Goal: Complete application form

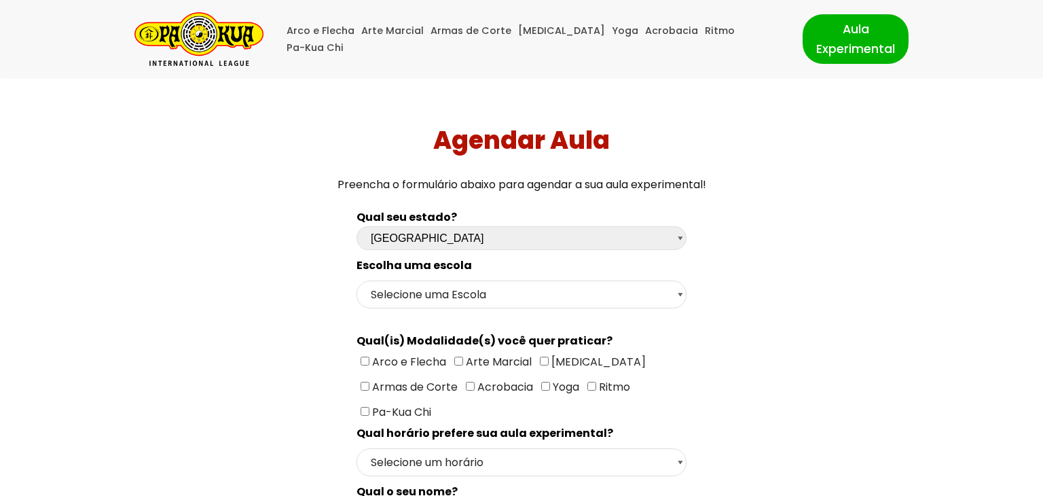
select select "pr"
click at [514, 296] on select "Selecione uma Escola Curitiba - Escola Batel Curitiba - Escola Juvevê Fazenda […" at bounding box center [516, 295] width 327 height 28
select select "Curitiba - Escola Batel"
click at [353, 281] on select "Selecione uma Escola Curitiba - Escola Batel Curitiba - Escola Juvevê Fazenda […" at bounding box center [516, 295] width 327 height 28
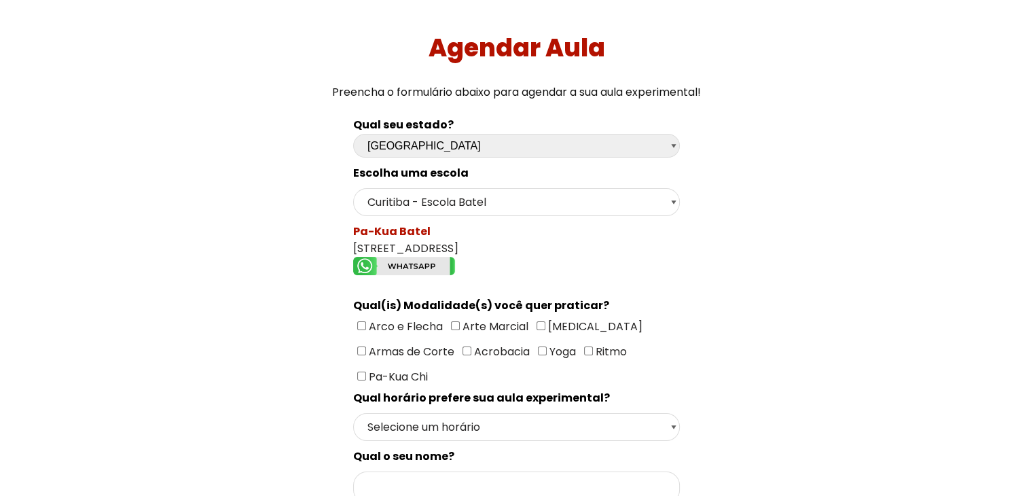
scroll to position [136, 0]
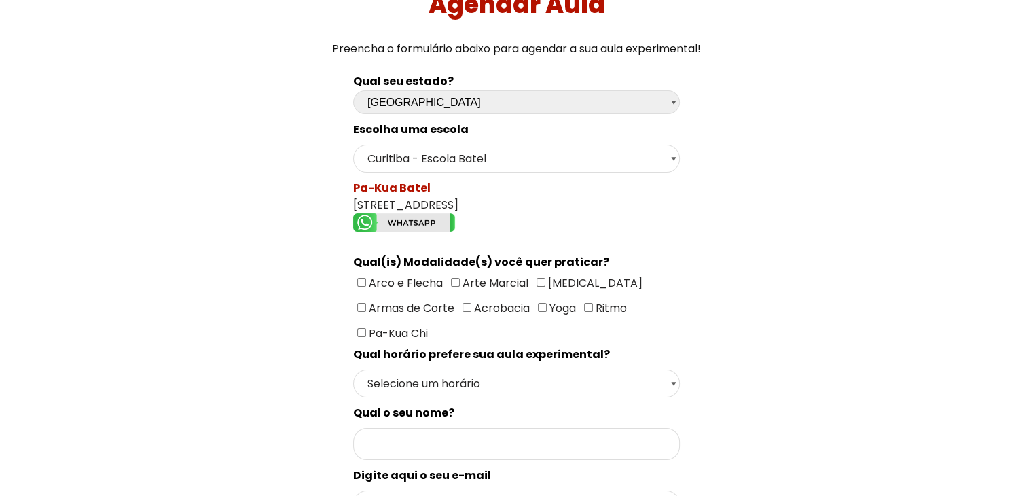
click at [548, 276] on span "[MEDICAL_DATA]" at bounding box center [593, 283] width 97 height 16
click at [545, 278] on input"] "[MEDICAL_DATA]" at bounding box center [541, 282] width 9 height 9
checkbox input"] "true"
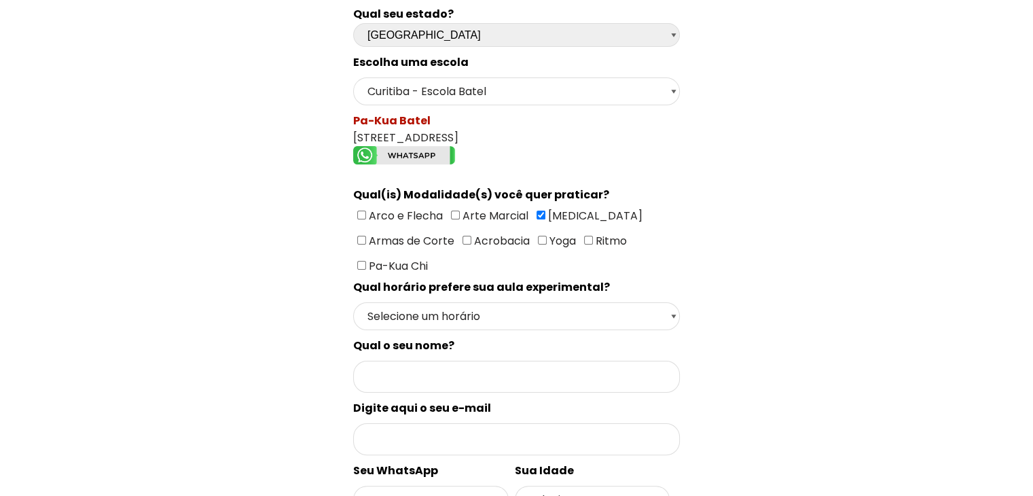
scroll to position [204, 0]
click at [460, 306] on select "Selecione um horário Manhã Tarde Noite" at bounding box center [516, 316] width 327 height 28
select select "Noite"
click at [353, 302] on select "Selecione um horário Manhã Tarde Noite" at bounding box center [516, 316] width 327 height 28
click at [439, 365] on input "Formulário de contacto" at bounding box center [516, 376] width 327 height 32
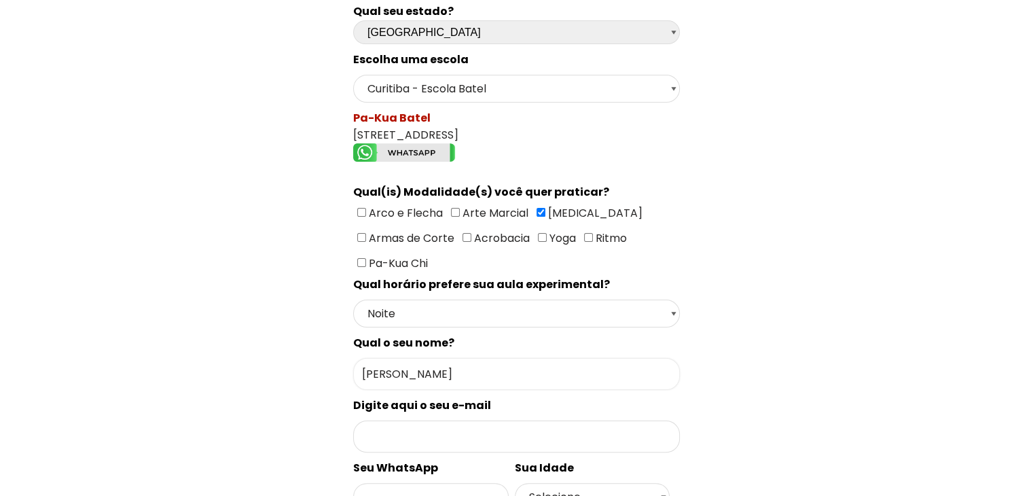
scroll to position [272, 0]
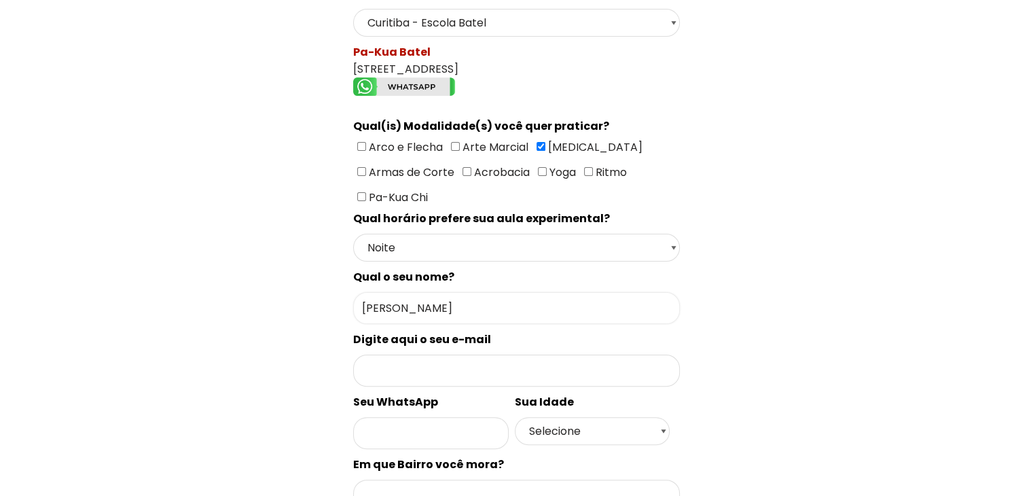
type input "[PERSON_NAME]"
click at [462, 366] on input "Formulário de contacto" at bounding box center [516, 371] width 327 height 32
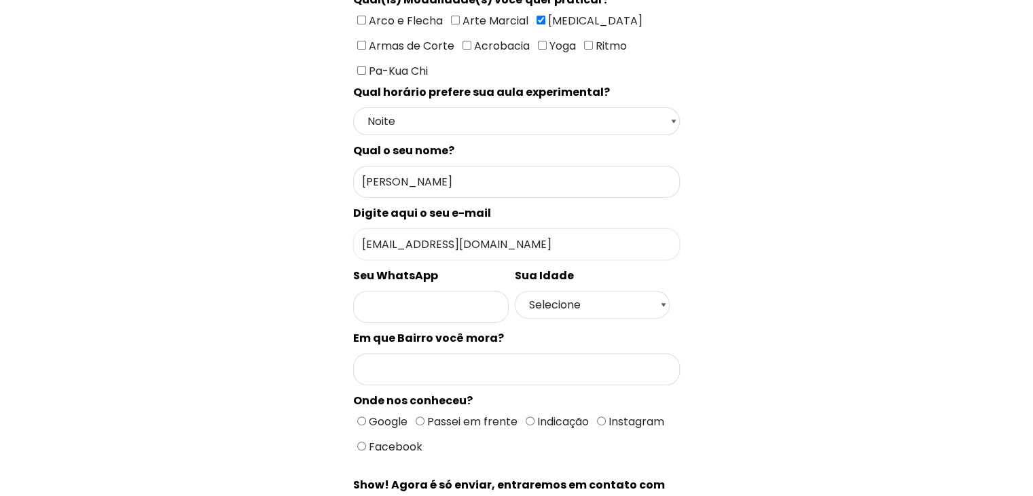
scroll to position [408, 0]
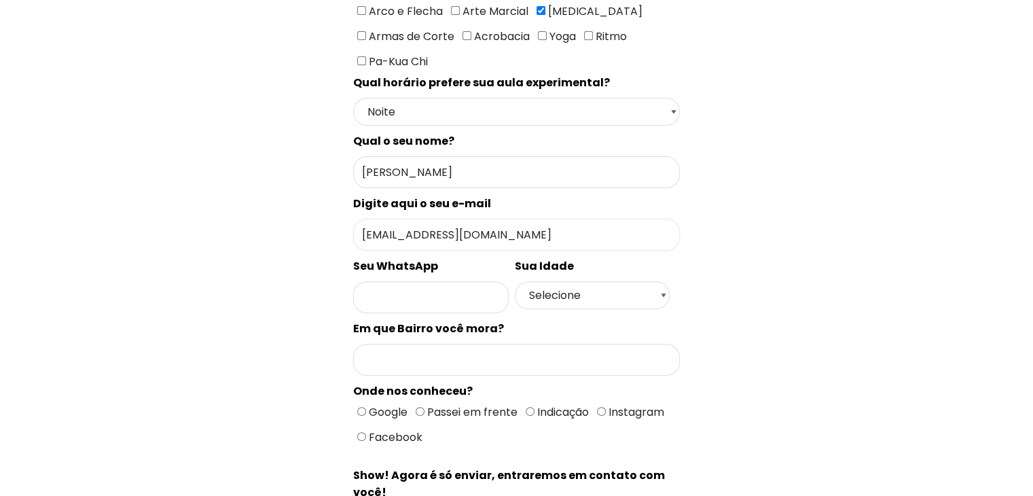
type input "[EMAIL_ADDRESS][DOMAIN_NAME]"
click at [401, 281] on input "Formulário de contacto" at bounding box center [431, 297] width 156 height 32
type input "41987128379"
click at [539, 281] on select "Selecione 18 19 20 21 22 23 24 25 26 27 28 29 30 31 32 33 34 35 36 37 38 39 40 …" at bounding box center [593, 295] width 156 height 28
select select "30"
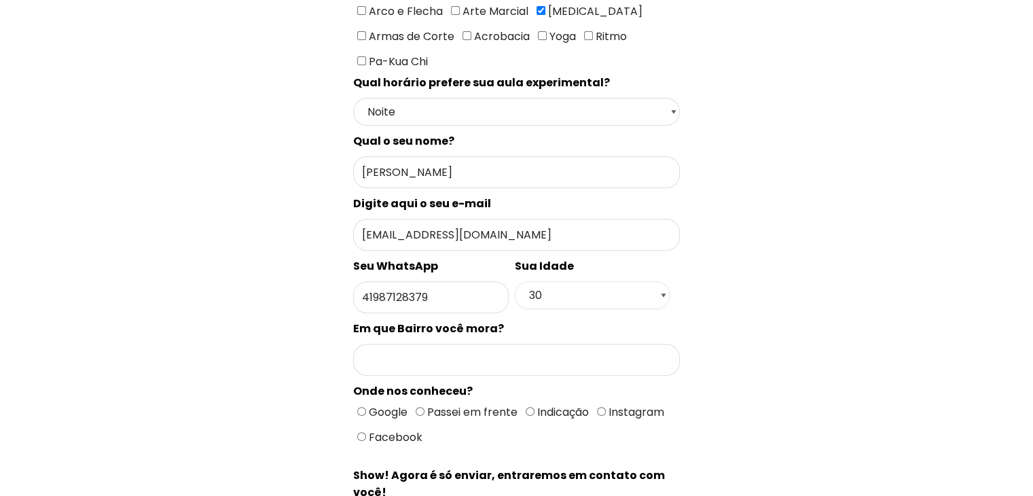
click at [515, 281] on select "Selecione 18 19 20 21 22 23 24 25 26 27 28 29 30 31 32 33 34 35 36 37 38 39 40 …" at bounding box center [593, 295] width 156 height 28
click at [435, 344] on input "Formulário de contacto" at bounding box center [516, 360] width 327 height 32
type input "Centro"
click at [380, 404] on span "Google" at bounding box center [386, 412] width 41 height 16
click at [366, 407] on input "Google" at bounding box center [361, 411] width 9 height 9
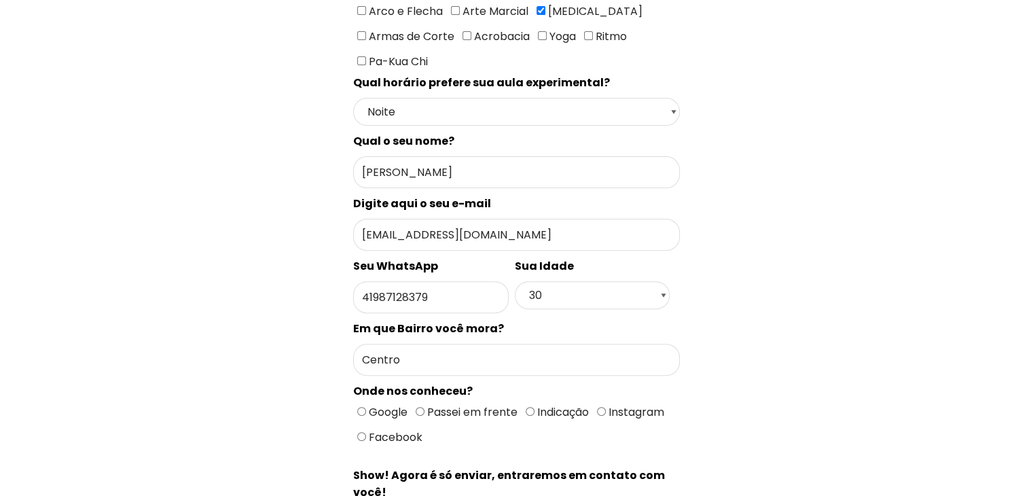
radio input "true"
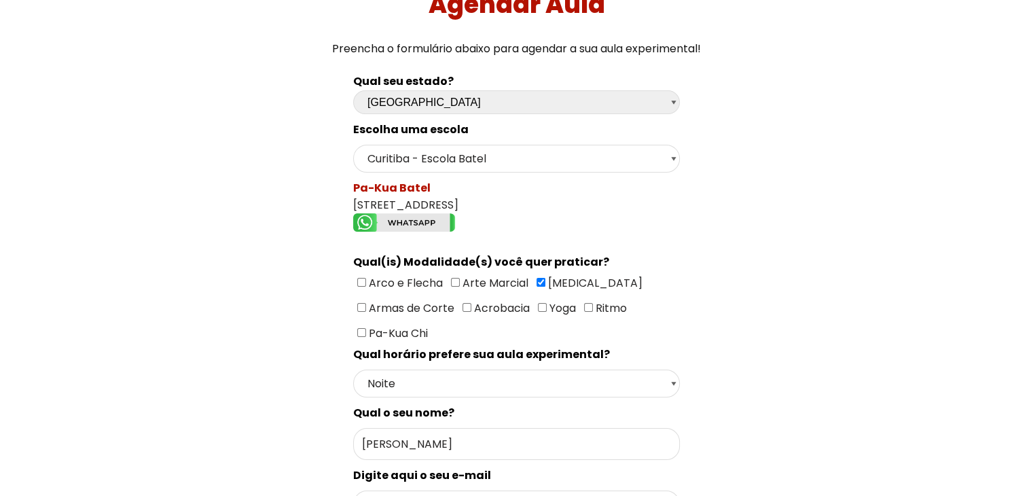
scroll to position [136, 0]
drag, startPoint x: 350, startPoint y: 203, endPoint x: 527, endPoint y: 199, distance: 176.7
click at [527, 199] on div "Qual seu estado? Escolha uma opção [GEOGRAPHIC_DATA] [GEOGRAPHIC_DATA] [GEOGRAP…" at bounding box center [516, 462] width 340 height 795
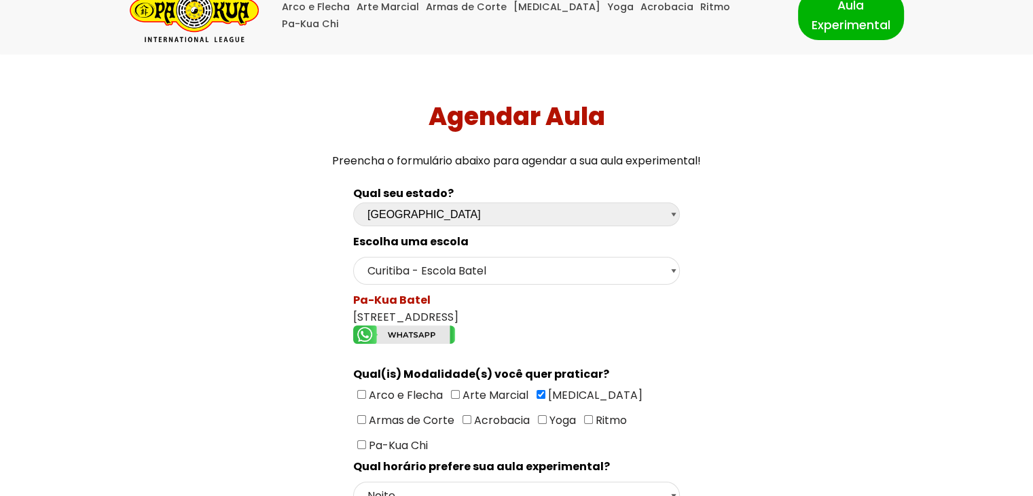
scroll to position [0, 0]
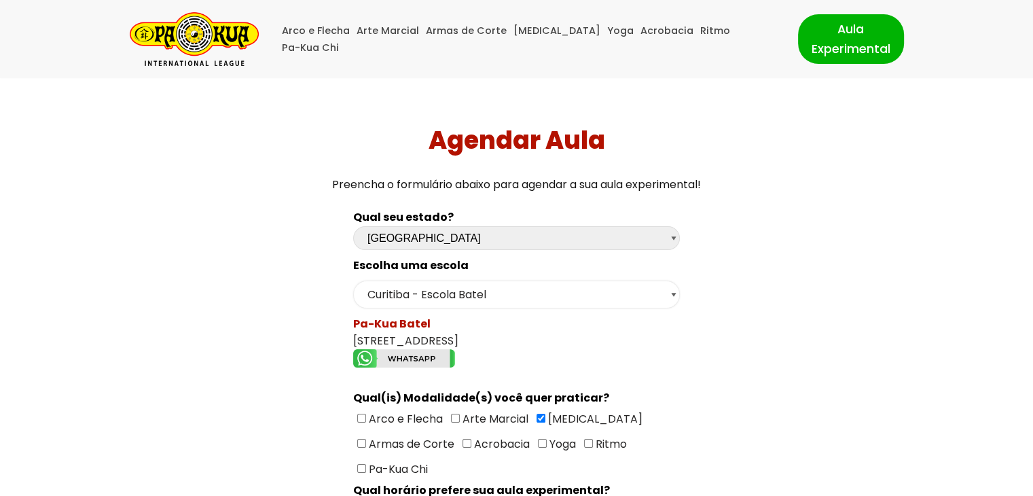
click at [660, 301] on select "Selecione uma Escola Curitiba - Escola Batel Curitiba - Escola Juvevê Fazenda […" at bounding box center [516, 295] width 327 height 28
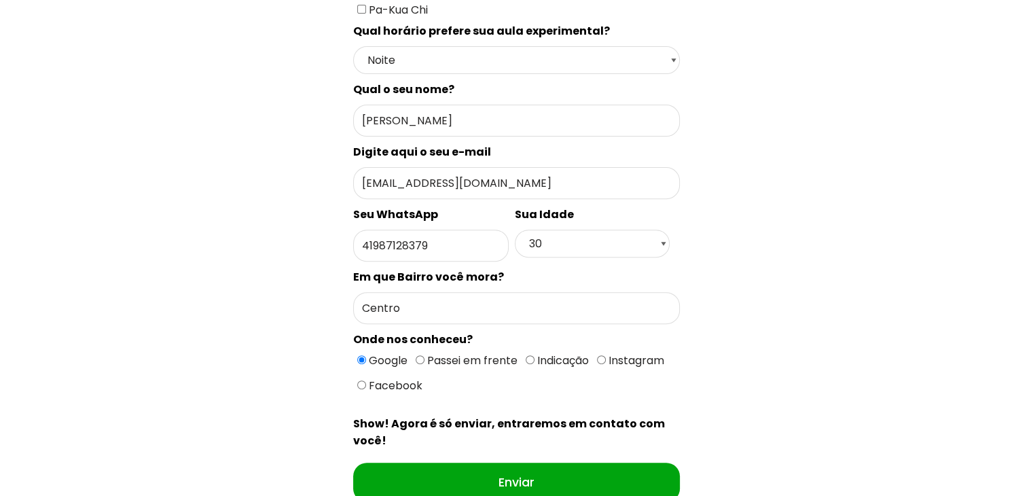
scroll to position [456, 0]
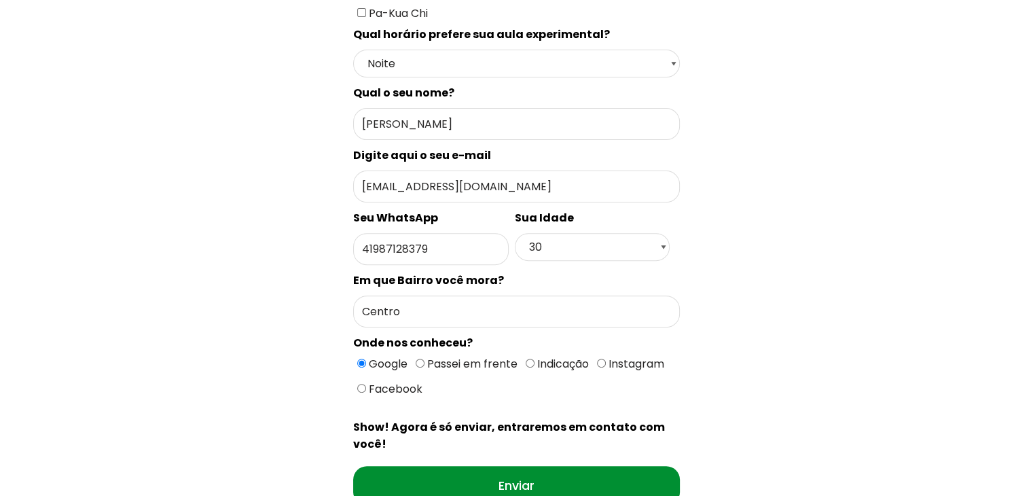
click at [606, 470] on input "Enviar" at bounding box center [516, 485] width 327 height 39
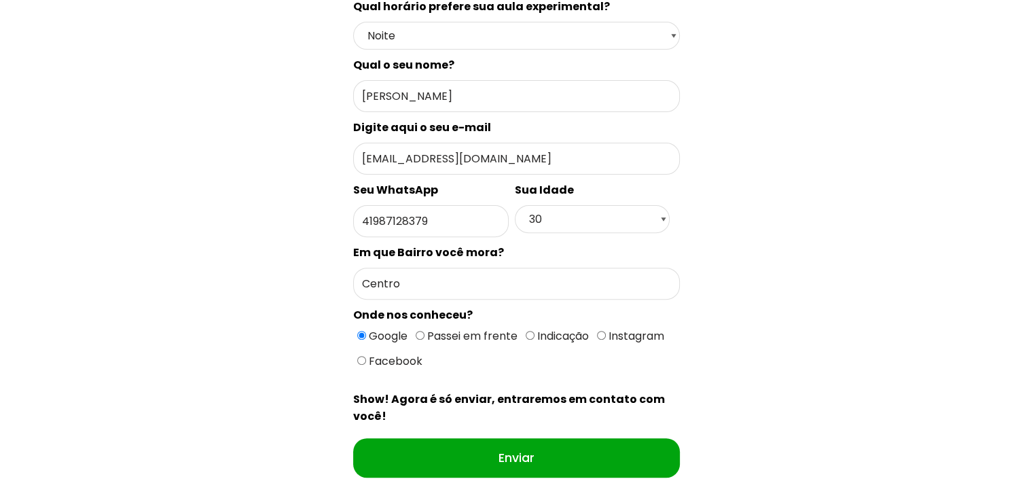
scroll to position [388, 0]
